Goal: Book appointment/travel/reservation

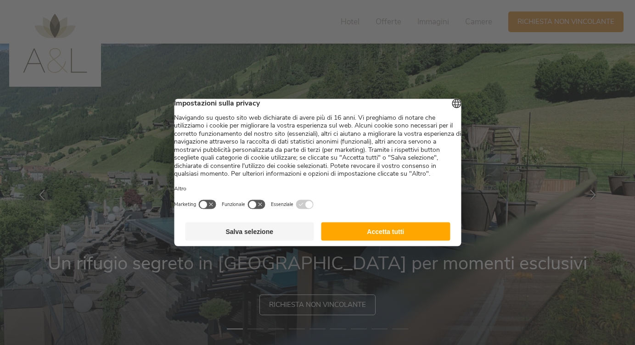
click at [366, 239] on button "Accetta tutti" at bounding box center [385, 232] width 129 height 18
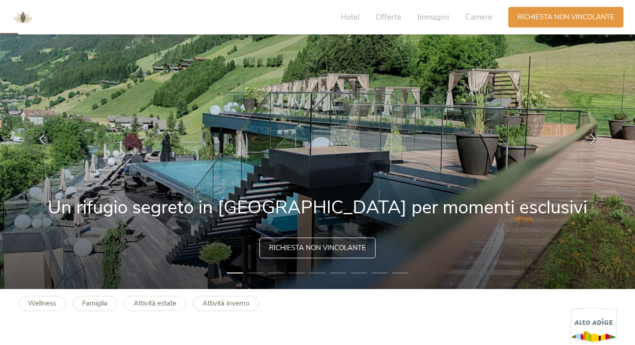
scroll to position [288, 0]
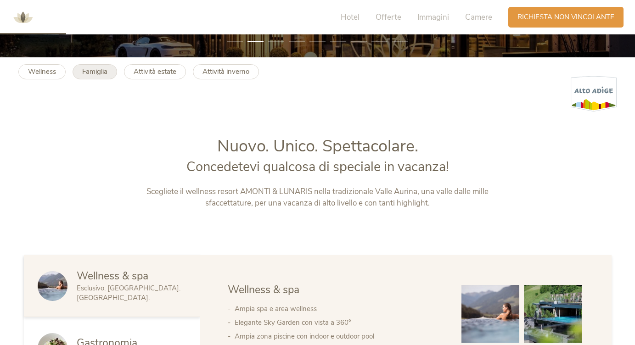
click at [105, 73] on b "Famiglia" at bounding box center [94, 71] width 25 height 9
click at [540, 18] on span "Richiesta non vincolante" at bounding box center [565, 16] width 97 height 10
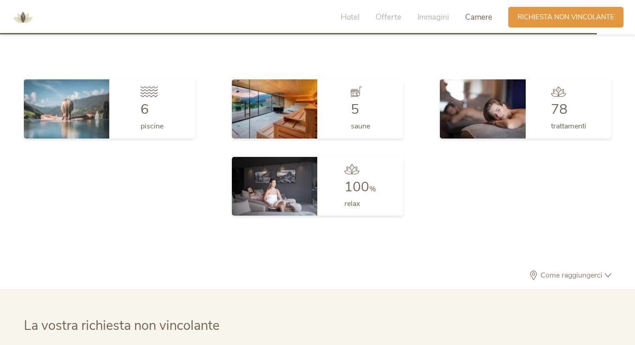
scroll to position [2727, 0]
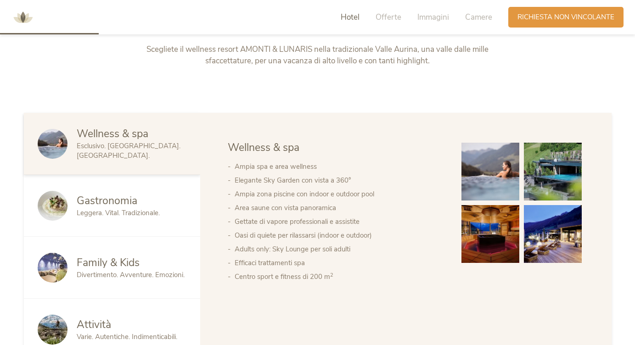
click at [349, 14] on span "Hotel" at bounding box center [350, 17] width 19 height 11
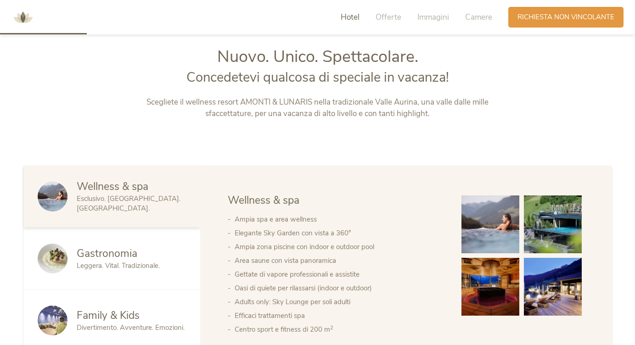
scroll to position [377, 0]
click at [478, 17] on span "Camere" at bounding box center [478, 17] width 27 height 11
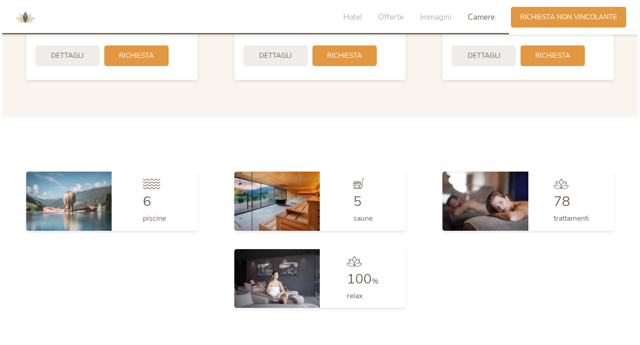
scroll to position [2167, 0]
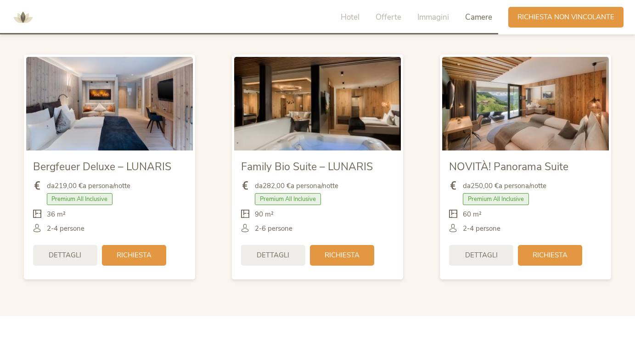
click at [533, 136] on img at bounding box center [525, 104] width 167 height 94
click at [487, 256] on span "Dettagli" at bounding box center [481, 255] width 33 height 10
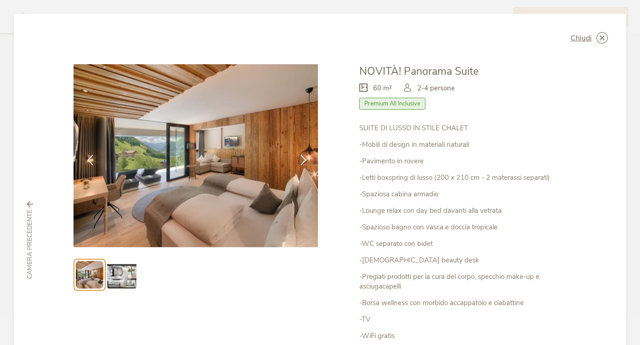
click at [121, 279] on img at bounding box center [121, 274] width 29 height 29
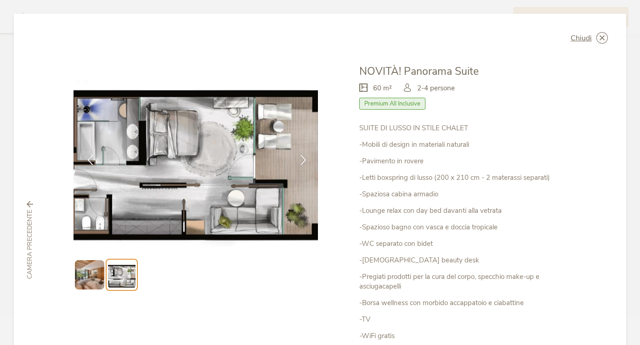
click at [64, 158] on div "Chiudi NOVITÀ! Panorama Suite 60 m² Premium All Inclusive" at bounding box center [320, 240] width 612 height 453
click at [91, 276] on img at bounding box center [89, 274] width 29 height 29
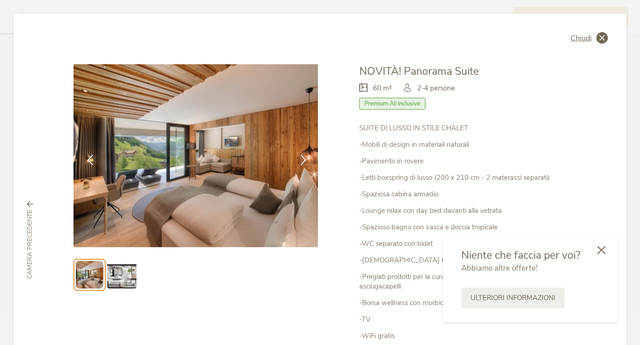
click at [600, 38] on icon at bounding box center [601, 37] width 11 height 11
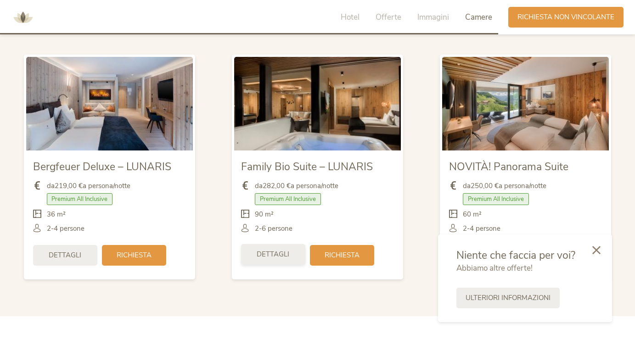
click at [270, 252] on span "Dettagli" at bounding box center [273, 255] width 33 height 10
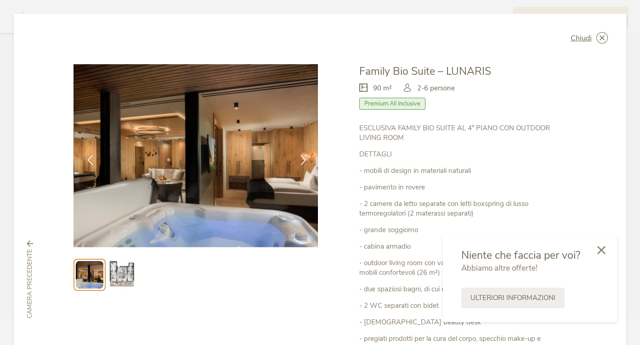
click at [123, 267] on img at bounding box center [121, 274] width 29 height 29
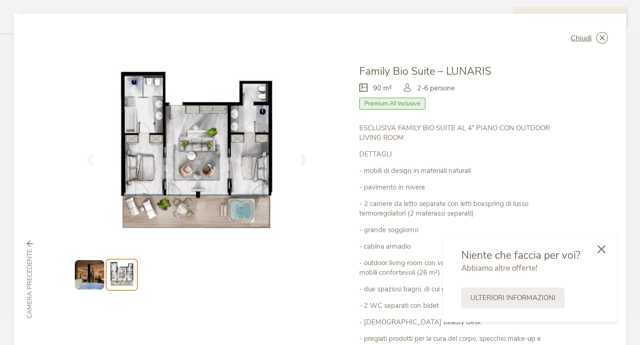
click at [606, 253] on div at bounding box center [600, 250] width 31 height 33
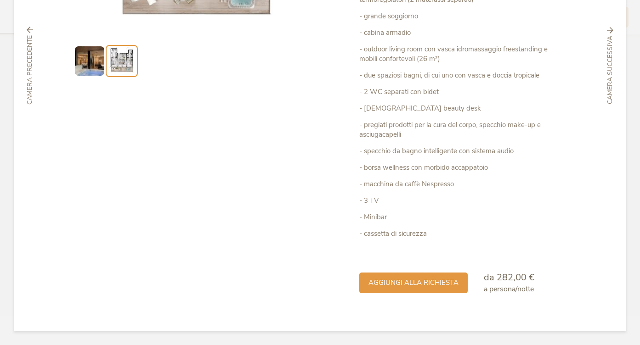
scroll to position [214, 0]
click at [438, 285] on span "aggiungi alla richiesta" at bounding box center [413, 283] width 90 height 10
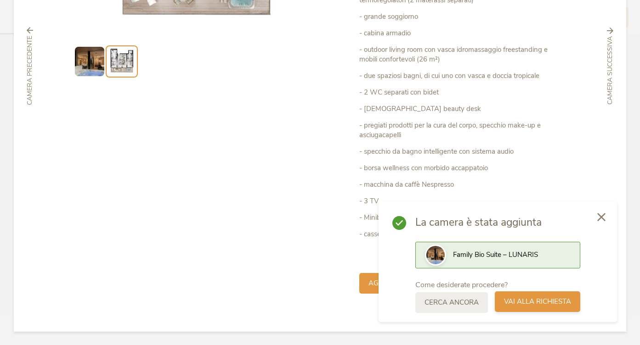
click at [529, 299] on span "Vai alla richiesta" at bounding box center [537, 302] width 67 height 10
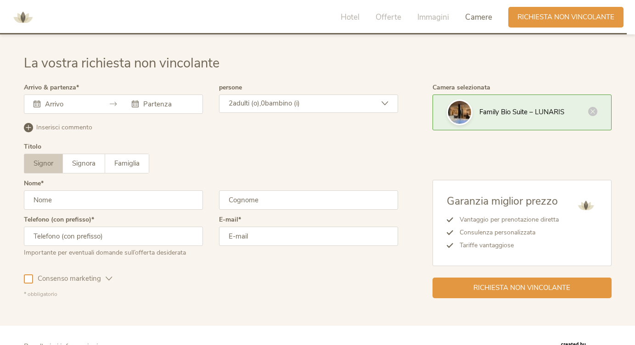
scroll to position [2727, 0]
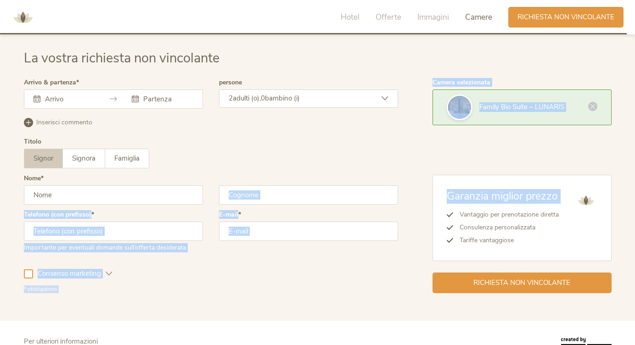
drag, startPoint x: 418, startPoint y: 214, endPoint x: 354, endPoint y: 169, distance: 78.5
click at [357, 171] on div "Arrivo & partenza Settembre 2025 Lun Mar Mer Gio Ven Sab Dom 1 2 3 4 5 6 7 8 9 …" at bounding box center [318, 186] width 588 height 214
click at [41, 83] on label "Arrivo & partenza" at bounding box center [51, 82] width 55 height 6
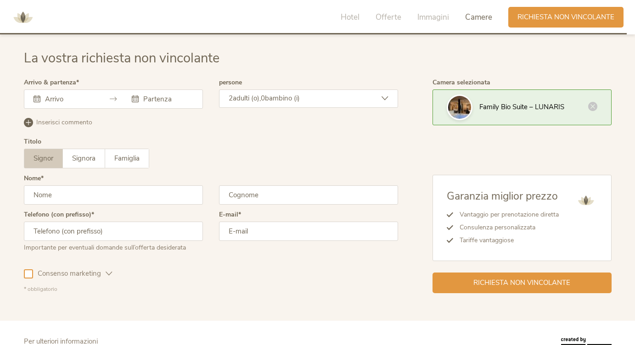
click at [41, 90] on div at bounding box center [113, 99] width 179 height 19
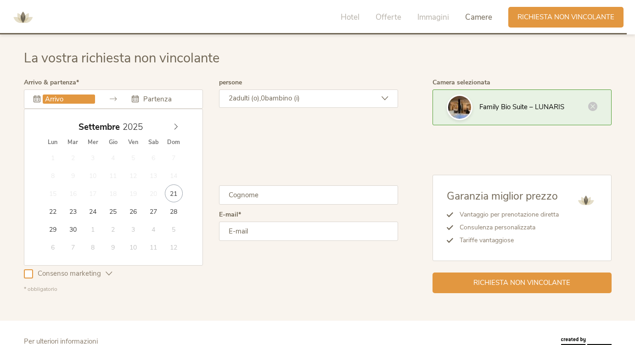
click at [45, 96] on input "text" at bounding box center [69, 99] width 52 height 9
click at [175, 124] on icon at bounding box center [176, 127] width 6 height 6
type input "2026"
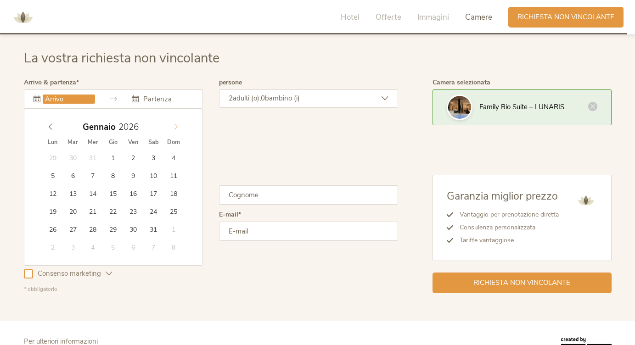
click at [175, 124] on icon at bounding box center [176, 127] width 6 height 6
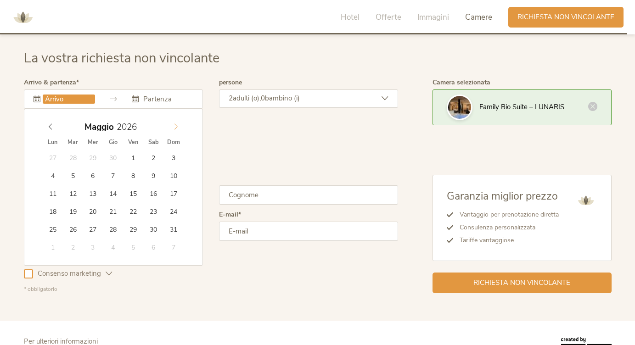
click at [175, 124] on icon at bounding box center [176, 127] width 6 height 6
type input "21.06.2026"
type input "2026"
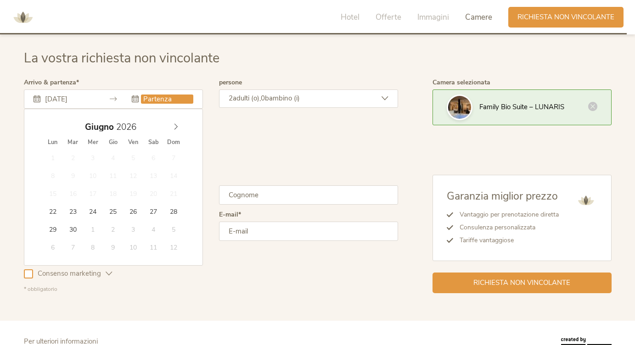
click at [172, 99] on input "text" at bounding box center [167, 99] width 52 height 9
type input "27.06.2026"
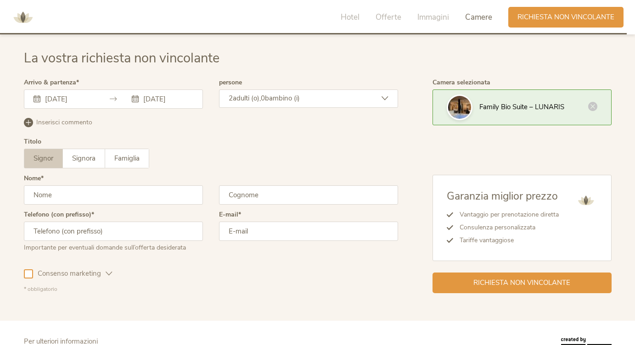
click at [289, 96] on span "bambino (i)" at bounding box center [282, 98] width 35 height 9
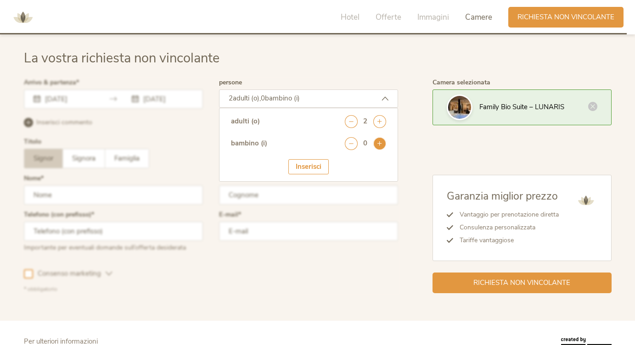
click at [382, 142] on icon at bounding box center [379, 143] width 13 height 13
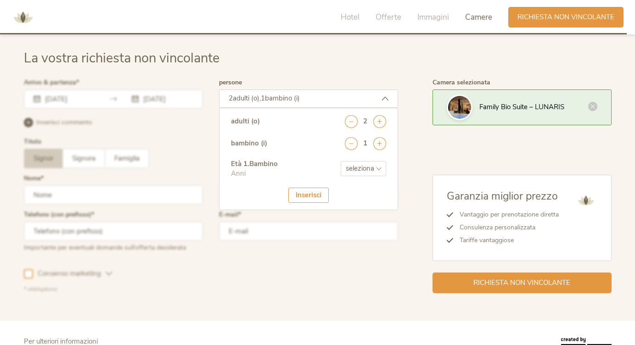
select select "5"
click at [307, 188] on div "Inserisci" at bounding box center [308, 195] width 40 height 15
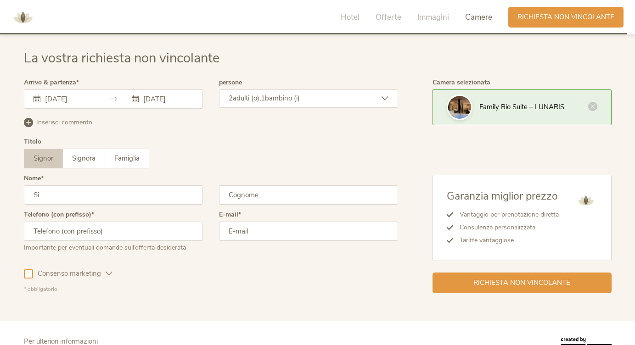
type input "S"
type input "stefan"
type input "Stefano"
type input "D'Onofrio"
type input "0884520246"
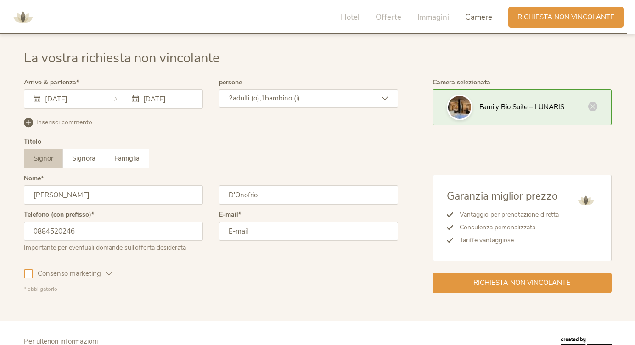
type input "stefanodonofrio74@gmail.com"
click at [188, 286] on div "* obbligatorio" at bounding box center [211, 290] width 374 height 8
click at [168, 230] on input "088452" at bounding box center [113, 231] width 179 height 19
click at [167, 230] on input "088452" at bounding box center [113, 231] width 179 height 19
type input "088452"
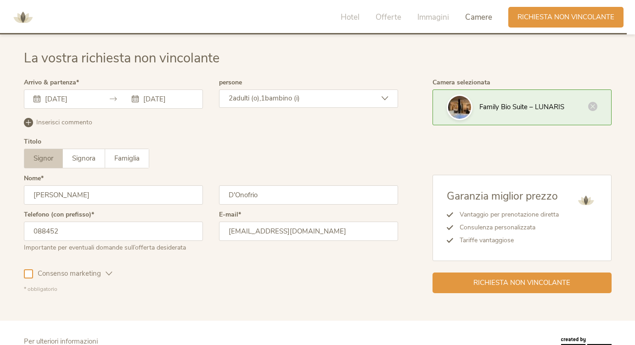
click at [206, 141] on div "Titolo Signor Signora Famiglia Signor Signora Famiglia" at bounding box center [211, 157] width 374 height 37
click at [178, 276] on div "Consenso marketing Consenso profilazione" at bounding box center [211, 272] width 374 height 27
type input "Stefano"
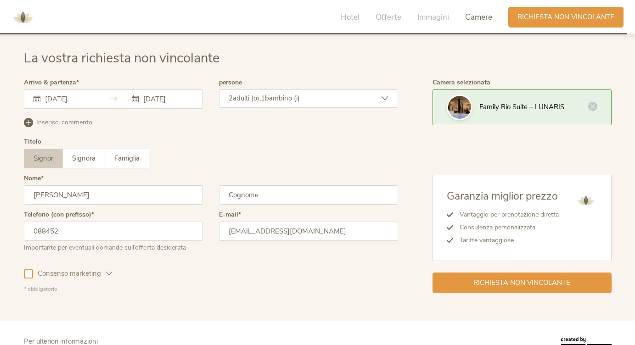
type input "D'Onofrio"
type input "donofrio_stefano@libero.it"
click at [161, 231] on input "088452" at bounding box center [113, 231] width 179 height 19
type input "0"
click at [186, 262] on div "Consenso marketing Consenso profilazione" at bounding box center [211, 272] width 374 height 27
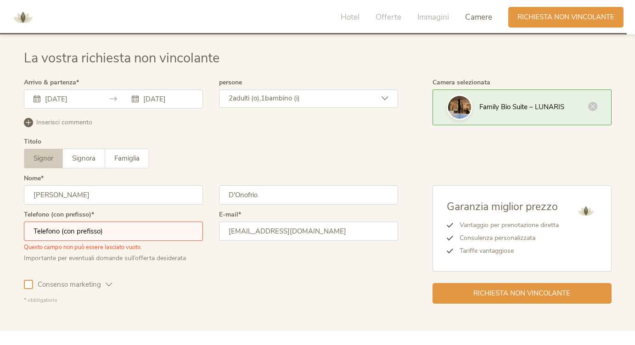
click at [169, 228] on input "text" at bounding box center [113, 231] width 179 height 19
type input "Stefano"
type input "D'Onofrio"
type input "0884520246"
type input "stefanodonofrio74@gmail.com"
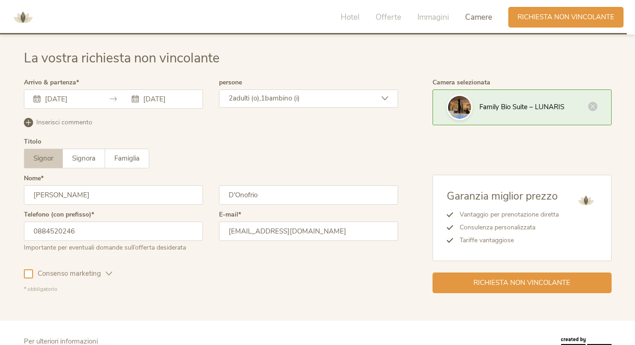
click at [201, 303] on div "La vostra richiesta non vincolante Arrivo & partenza 21.06.2026 27.06.2026 Giug…" at bounding box center [317, 171] width 635 height 299
type input "Stefano"
type input "D'Onofrio"
type input "0884520246"
type input "stefanodonofrio74@gmail.com"
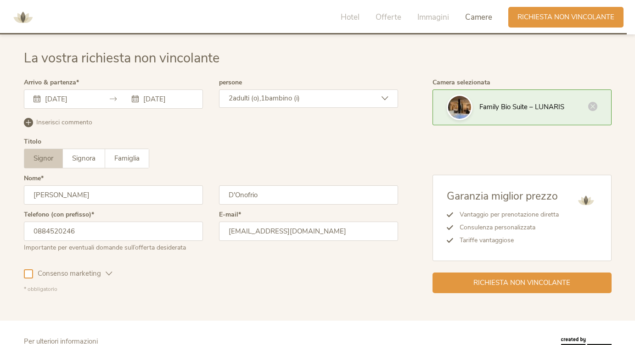
click at [27, 271] on div at bounding box center [28, 274] width 9 height 9
click at [87, 226] on input "0884520246" at bounding box center [113, 231] width 179 height 19
type input "0"
type input "328"
type input "3286954146"
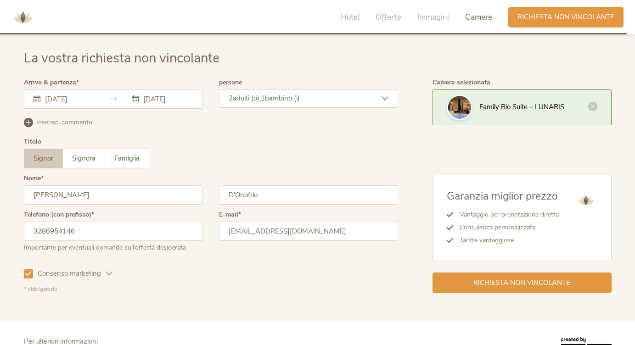
click at [222, 289] on div "* obbligatorio" at bounding box center [211, 290] width 374 height 8
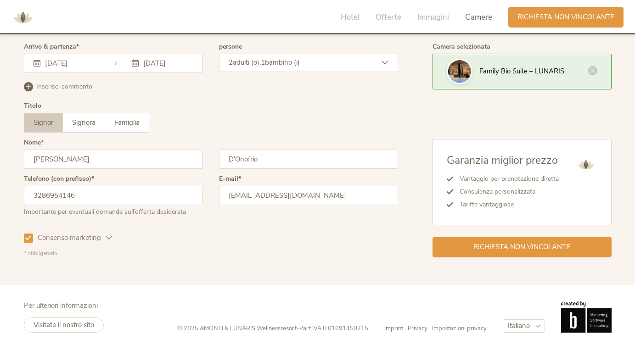
scroll to position [2762, 0]
click at [492, 242] on span "Richiesta non vincolante" at bounding box center [521, 247] width 97 height 10
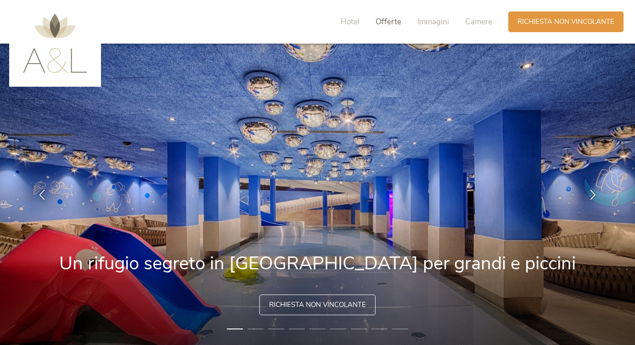
click at [393, 22] on span "Offerte" at bounding box center [389, 22] width 26 height 11
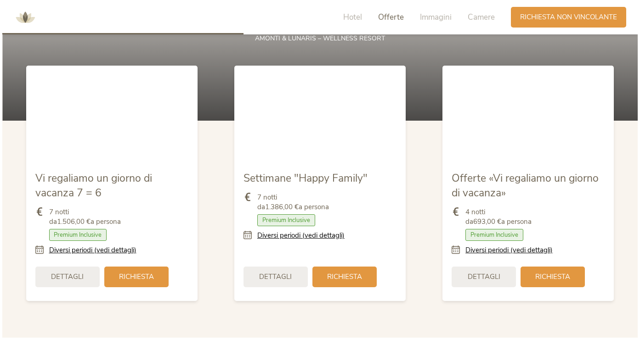
scroll to position [1032, 0]
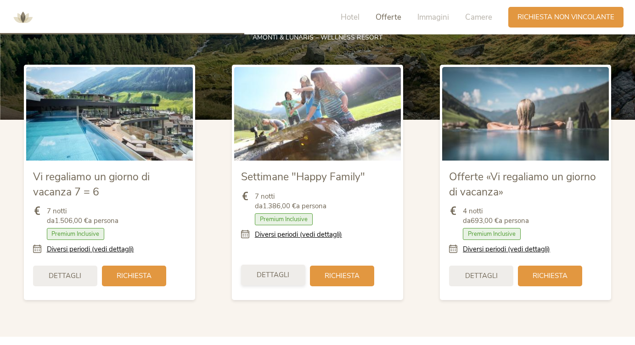
click at [284, 277] on span "Dettagli" at bounding box center [273, 275] width 33 height 10
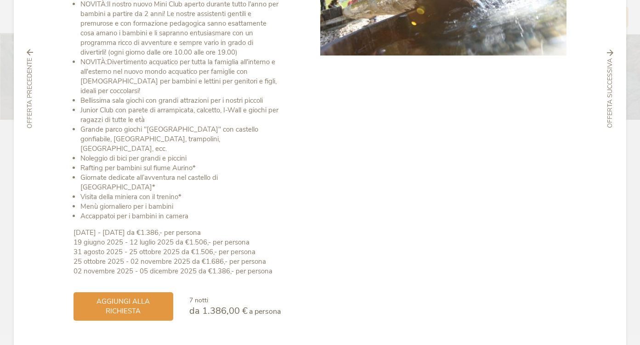
scroll to position [191, 0]
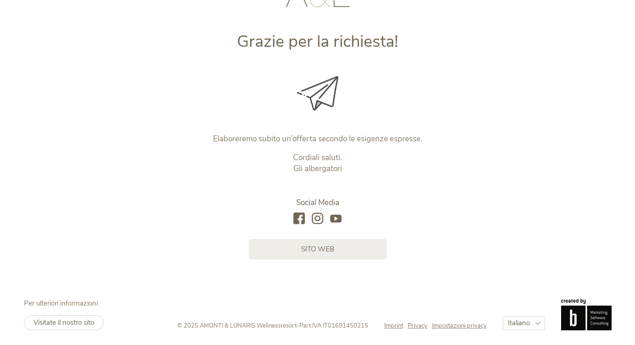
scroll to position [97, 0]
click at [343, 247] on link "sito web" at bounding box center [318, 249] width 138 height 21
